Goal: Task Accomplishment & Management: Complete application form

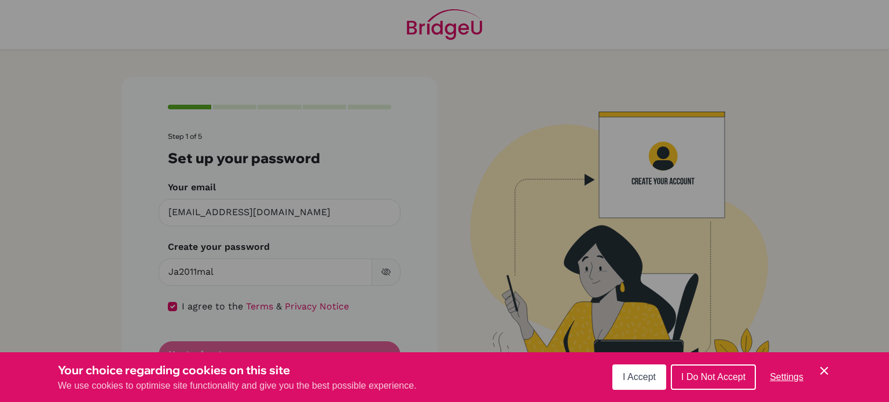
click at [633, 379] on span "I Accept" at bounding box center [639, 377] width 33 height 10
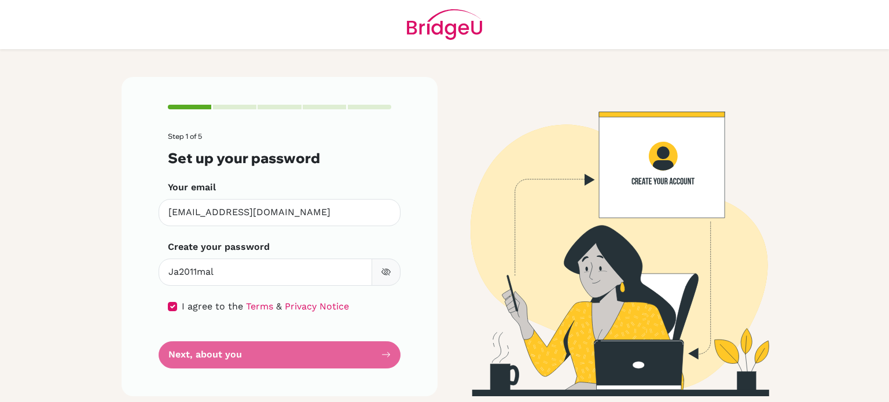
click at [365, 351] on form "Step 1 of 5 Set up your password Your email [EMAIL_ADDRESS][DOMAIN_NAME] Invali…" at bounding box center [279, 251] width 223 height 236
click at [339, 360] on form "Step 1 of 5 Set up your password Your email [EMAIL_ADDRESS][DOMAIN_NAME] Invali…" at bounding box center [279, 251] width 223 height 236
click at [388, 265] on button "button" at bounding box center [386, 272] width 29 height 27
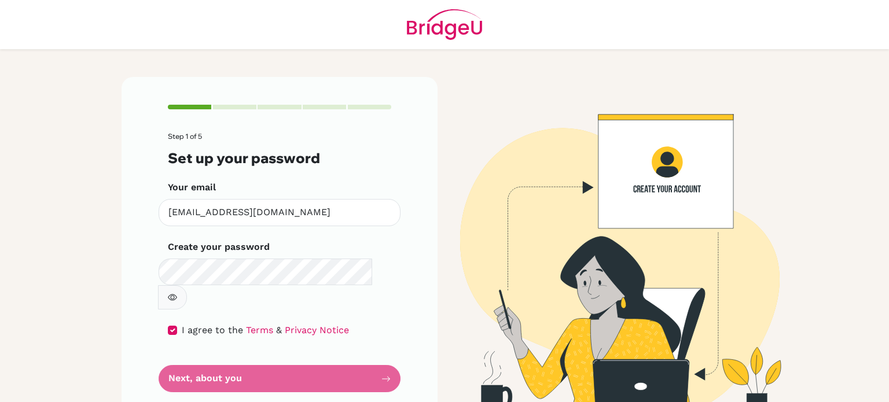
click at [180, 355] on form "Step 1 of 5 Set up your password Your email jamalamjadj@summitschool.ae Invalid…" at bounding box center [279, 263] width 223 height 260
click at [203, 359] on form "Step 1 of 5 Set up your password Your email jamalamjadj@summitschool.ae Invalid…" at bounding box center [279, 263] width 223 height 260
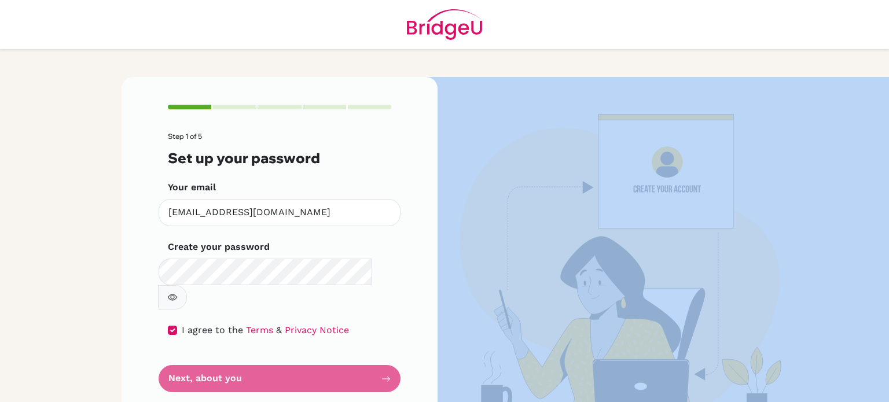
click at [203, 359] on form "Step 1 of 5 Set up your password Your email jamalamjadj@summitschool.ae Invalid…" at bounding box center [279, 263] width 223 height 260
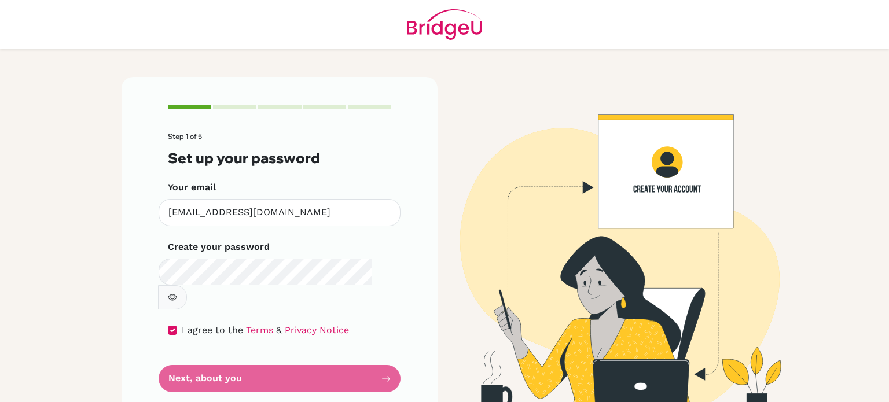
click at [168, 361] on form "Step 1 of 5 Set up your password Your email jamalamjadj@summitschool.ae Invalid…" at bounding box center [279, 263] width 223 height 260
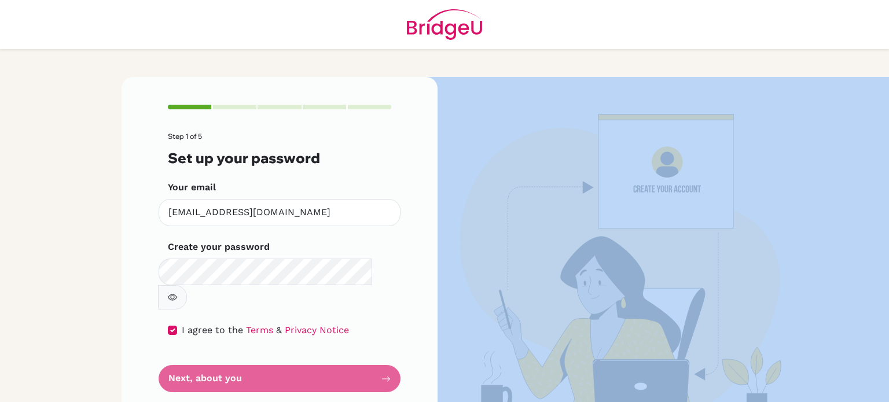
click at [168, 361] on form "Step 1 of 5 Set up your password Your email jamalamjadj@summitschool.ae Invalid…" at bounding box center [279, 263] width 223 height 260
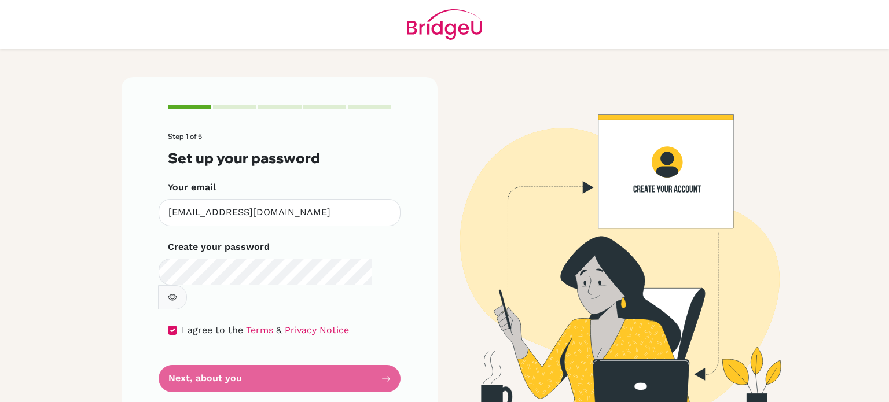
click at [11, 325] on main "Step 1 of 5 Set up your password Your email jamalamjadj@summitschool.ae Invalid…" at bounding box center [444, 201] width 889 height 402
click at [269, 361] on form "Step 1 of 5 Set up your password Your email jamalamjadj@summitschool.ae Invalid…" at bounding box center [279, 263] width 223 height 260
click at [174, 326] on input "checkbox" at bounding box center [172, 330] width 9 height 9
checkbox input "true"
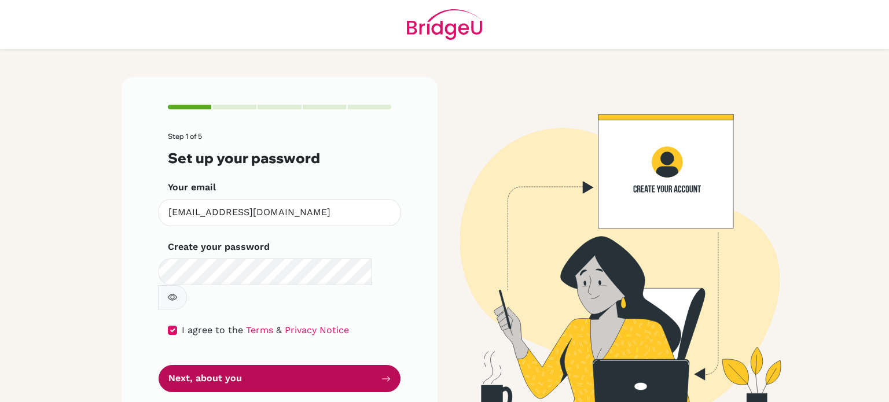
click at [181, 365] on button "Next, about you" at bounding box center [280, 378] width 242 height 27
